Goal: Check status: Check status

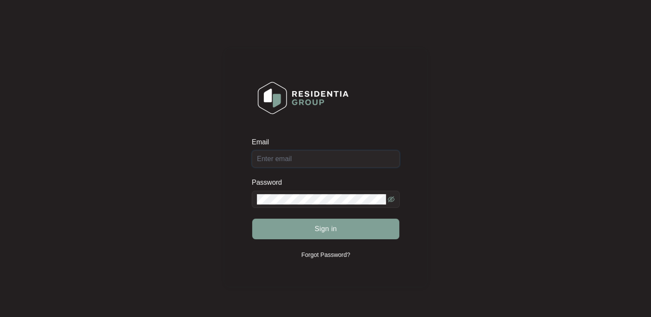
type input "[EMAIL_ADDRESS][DOMAIN_NAME]"
click at [335, 231] on span "Sign in" at bounding box center [325, 229] width 22 height 10
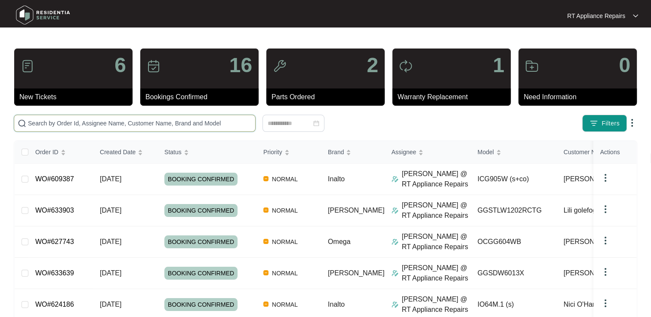
click at [143, 125] on input "text" at bounding box center [140, 123] width 224 height 9
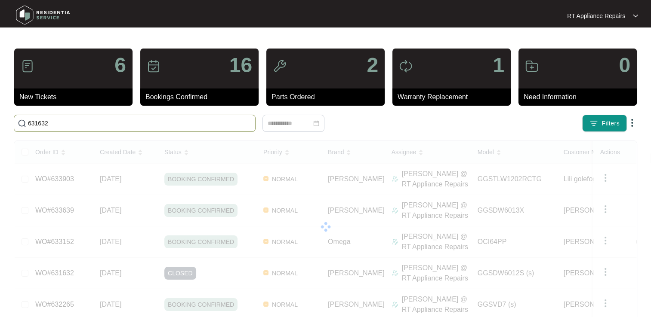
type input "631632"
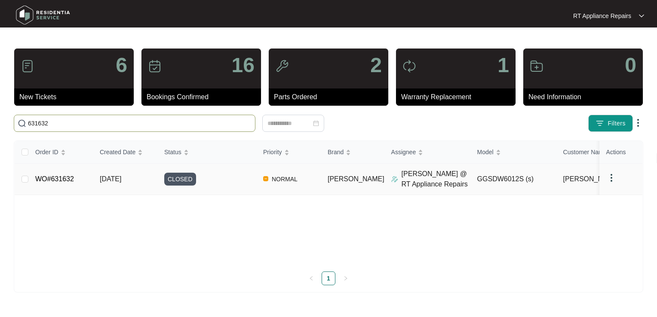
click at [65, 178] on link "WO#631632" at bounding box center [54, 178] width 39 height 7
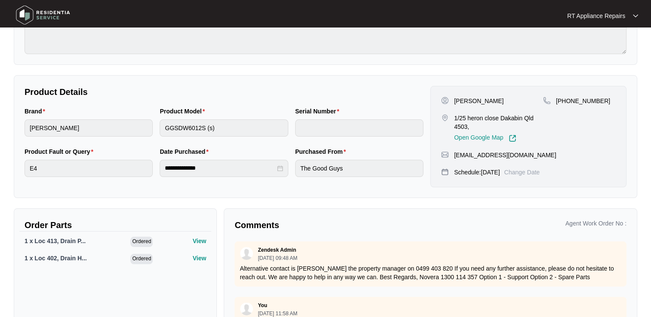
scroll to position [160, 0]
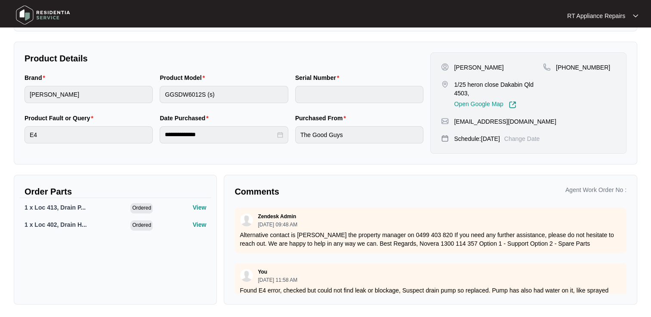
click at [607, 18] on p "RT Appliance Repairs" at bounding box center [596, 16] width 58 height 9
click at [599, 44] on p "Log Out" at bounding box center [609, 46] width 43 height 9
